Goal: Register for event/course

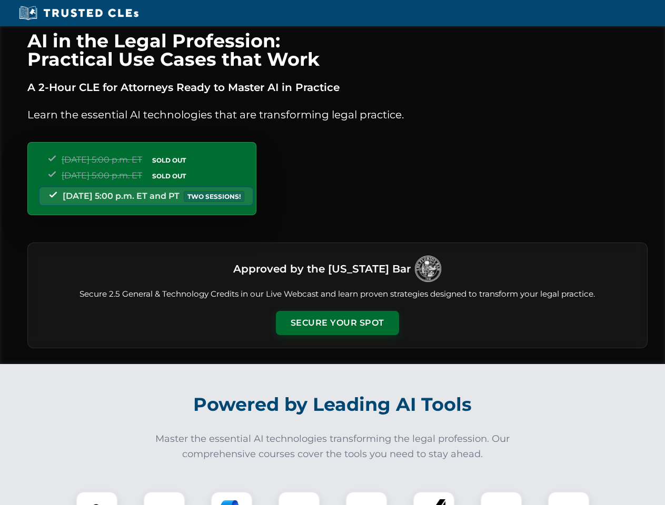
click at [337, 323] on button "Secure Your Spot" at bounding box center [337, 323] width 123 height 24
click at [97, 499] on img at bounding box center [97, 513] width 31 height 31
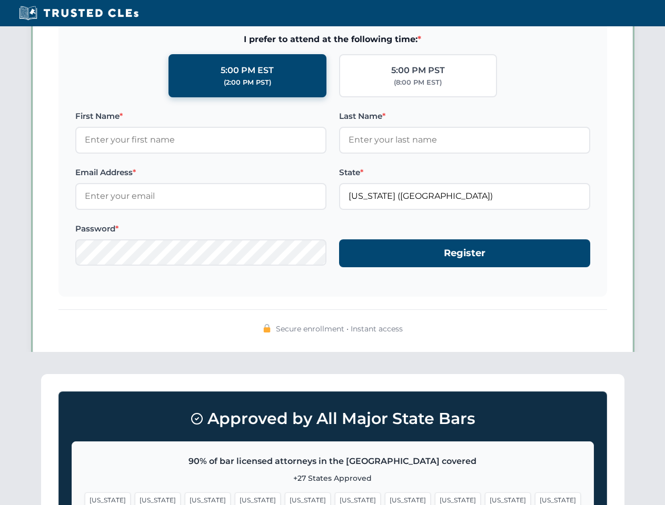
click at [485, 499] on span "[US_STATE]" at bounding box center [508, 500] width 46 height 15
